Goal: Transaction & Acquisition: Purchase product/service

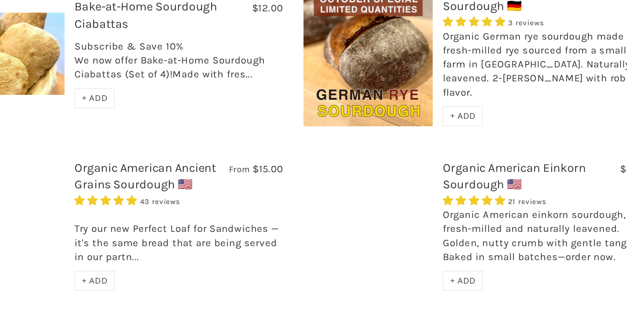
scroll to position [367, 0]
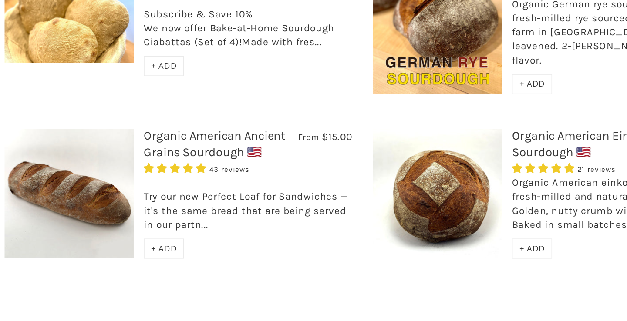
click at [244, 219] on span "4.93 stars" at bounding box center [248, 222] width 9 height 7
click at [219, 196] on link "Organic American Ancient Grains Sourdough 🇺🇸" at bounding box center [265, 206] width 92 height 20
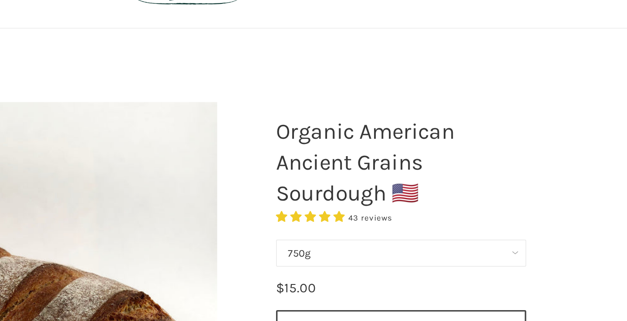
scroll to position [2, 0]
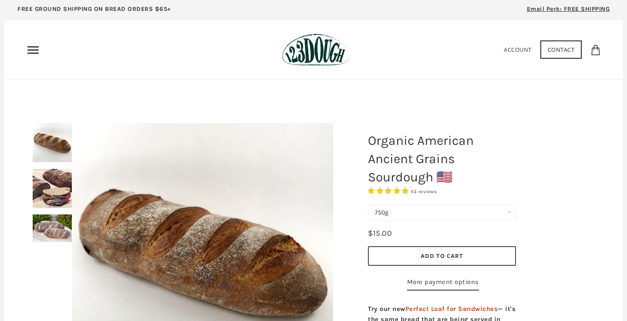
click at [67, 189] on div at bounding box center [202, 253] width 305 height 305
click at [55, 184] on div at bounding box center [202, 253] width 305 height 305
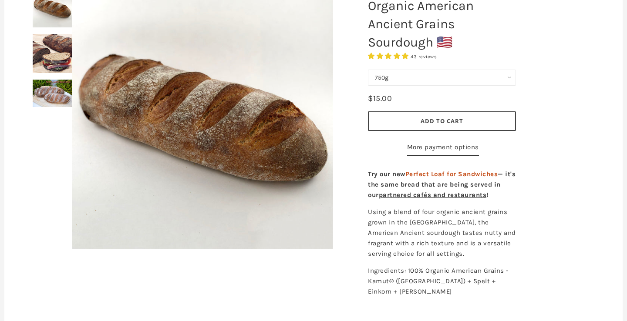
scroll to position [139, 0]
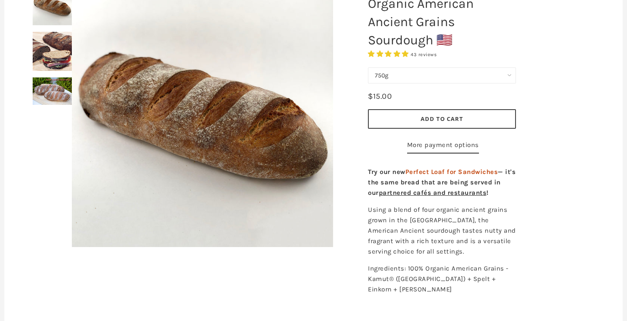
click at [57, 93] on div at bounding box center [202, 116] width 305 height 305
click at [57, 54] on div at bounding box center [202, 116] width 305 height 305
click at [128, 115] on img at bounding box center [202, 116] width 261 height 261
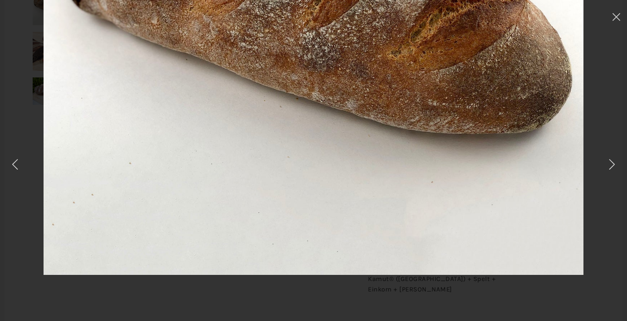
scroll to position [297, 0]
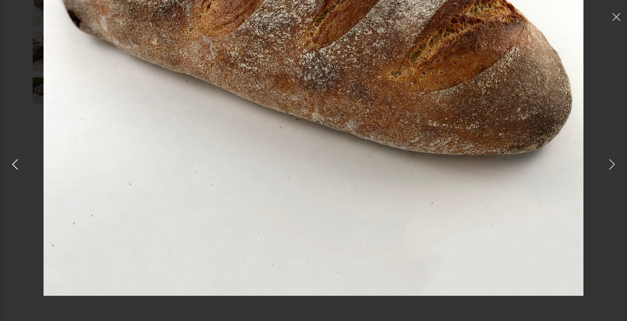
click at [21, 165] on icon at bounding box center [15, 165] width 13 height 12
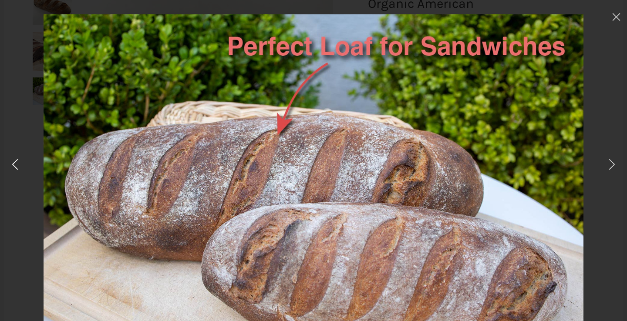
scroll to position [0, 0]
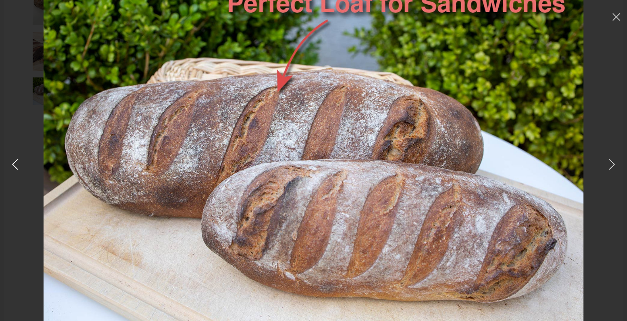
click at [17, 167] on icon at bounding box center [15, 165] width 13 height 12
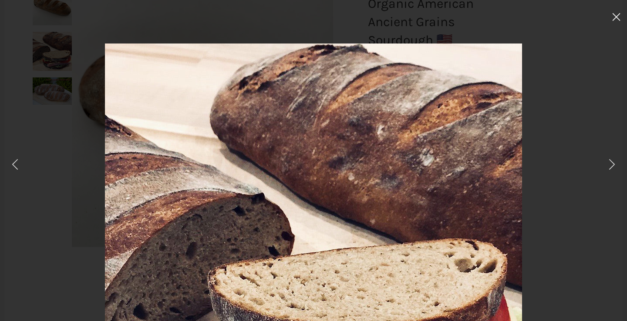
click at [619, 13] on icon at bounding box center [616, 17] width 8 height 8
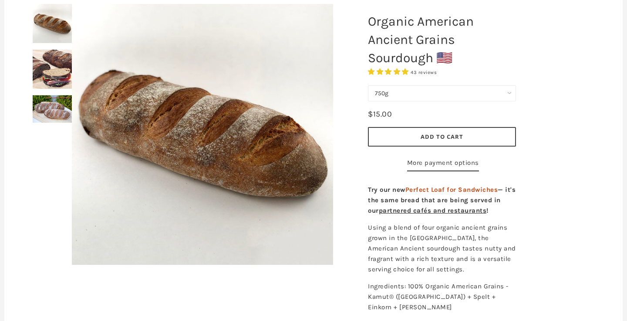
scroll to position [112, 0]
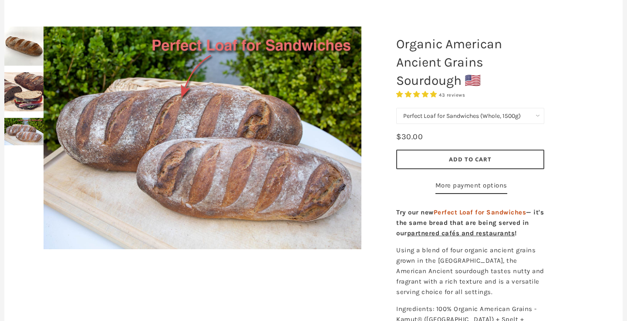
scroll to position [98, 0]
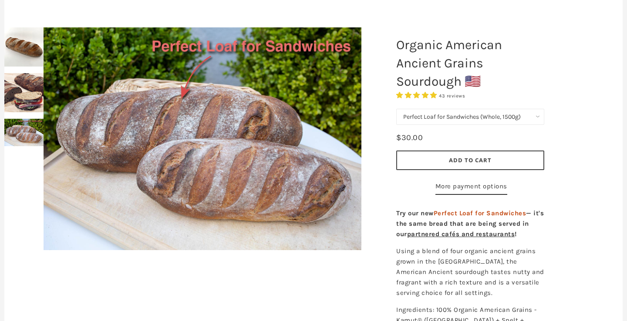
select select "Perfect Loaf for Sandwiches (Half, 750g)"
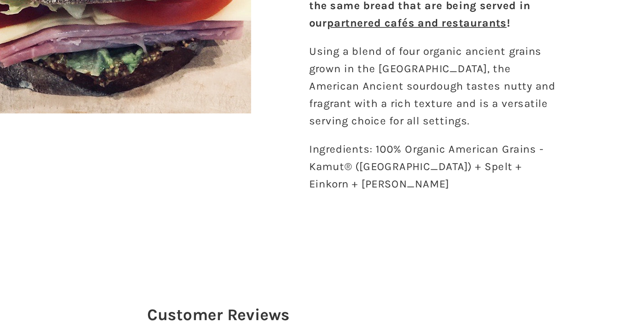
scroll to position [191, 0]
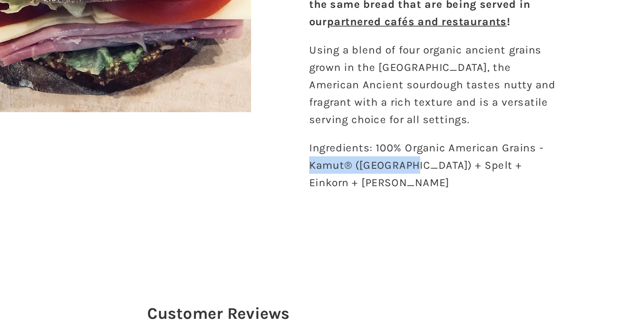
drag, startPoint x: 185, startPoint y: 120, endPoint x: 248, endPoint y: 118, distance: 62.7
click at [368, 213] on span "Ingredients: 100% Organic American Grains - Kamut® ([GEOGRAPHIC_DATA]) + Spelt …" at bounding box center [438, 227] width 141 height 29
copy span "Kamut® ([GEOGRAPHIC_DATA])"
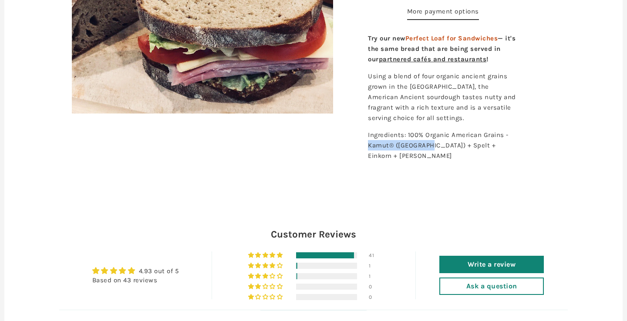
scroll to position [133, 0]
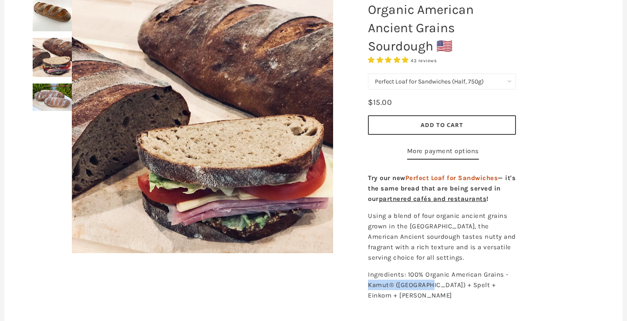
click at [454, 122] on span "Add to Cart" at bounding box center [442, 125] width 43 height 8
